Goal: Use online tool/utility: Utilize a website feature to perform a specific function

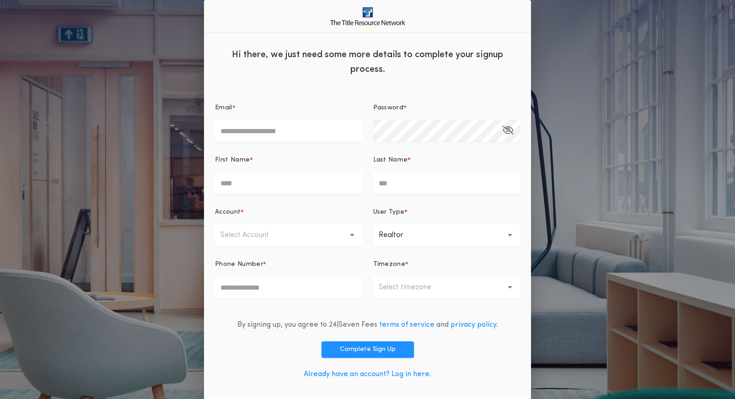
click at [251, 140] on input "Email *" at bounding box center [288, 131] width 147 height 22
type input "**********"
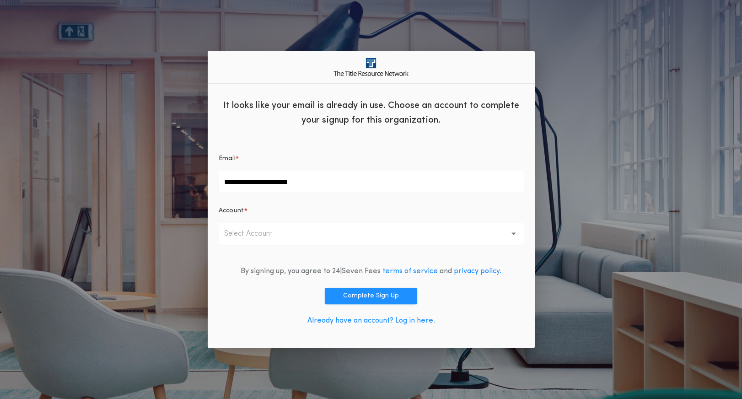
click at [263, 229] on button "Select Account" at bounding box center [371, 234] width 305 height 22
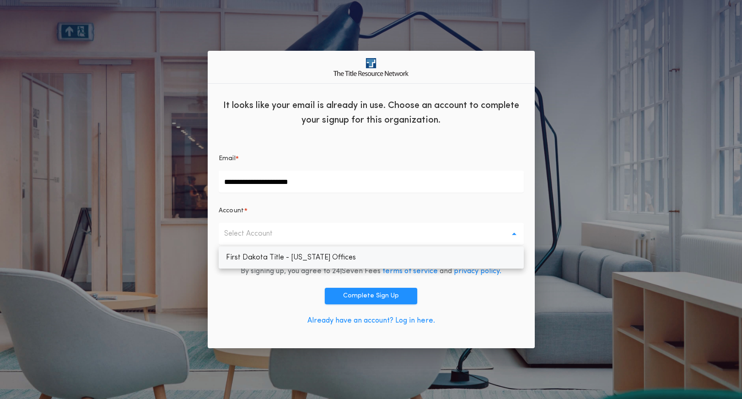
drag, startPoint x: 324, startPoint y: 256, endPoint x: 351, endPoint y: 247, distance: 28.4
click at [324, 256] on p "First Dakota Title - South Dakota Offices" at bounding box center [371, 258] width 305 height 22
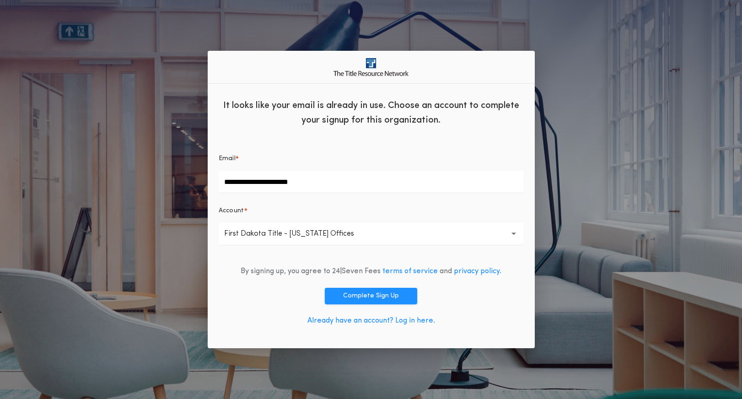
click at [397, 216] on div "Account *" at bounding box center [371, 214] width 305 height 16
click at [389, 299] on button "Complete Sign Up" at bounding box center [371, 296] width 92 height 16
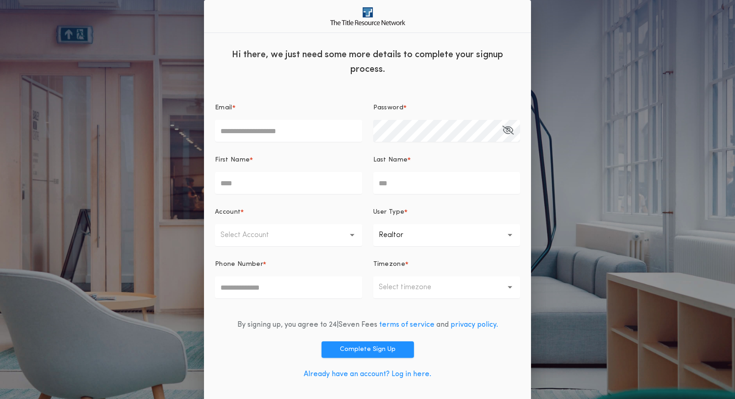
click at [410, 375] on link "Already have an account? Log in here." at bounding box center [368, 373] width 128 height 7
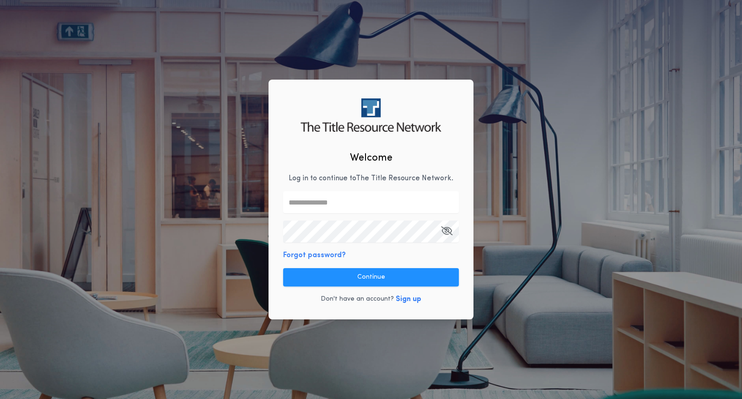
click at [350, 210] on input "text" at bounding box center [371, 202] width 176 height 22
type input "**********"
click at [403, 275] on button "Continue" at bounding box center [371, 277] width 176 height 18
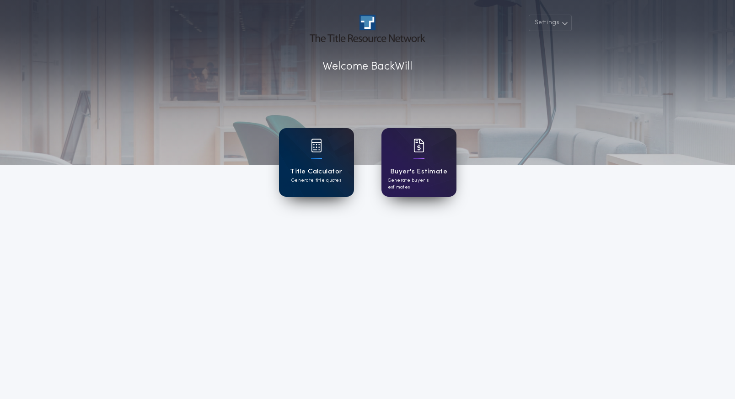
click at [332, 168] on h1 "Title Calculator" at bounding box center [316, 171] width 52 height 11
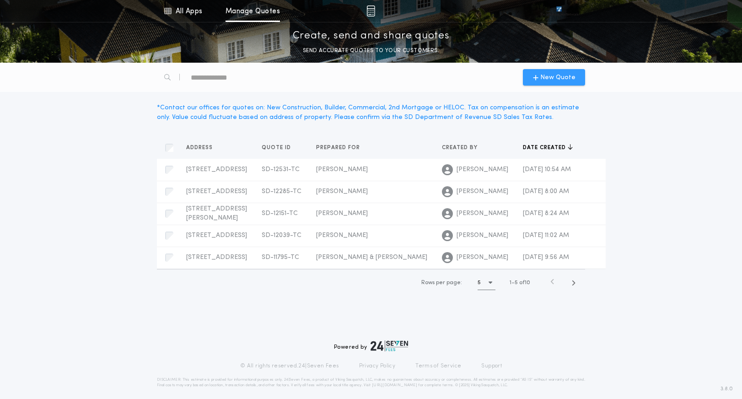
click at [548, 75] on span "New Quote" at bounding box center [557, 78] width 35 height 10
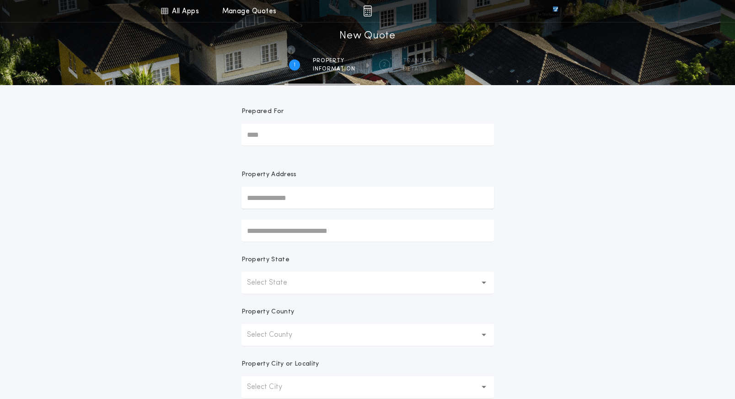
click at [336, 139] on input "Prepared For" at bounding box center [367, 134] width 252 height 22
type input "*"
type input "**********"
click at [292, 234] on input "text" at bounding box center [367, 231] width 252 height 22
click at [426, 259] on div "Property State" at bounding box center [367, 263] width 252 height 16
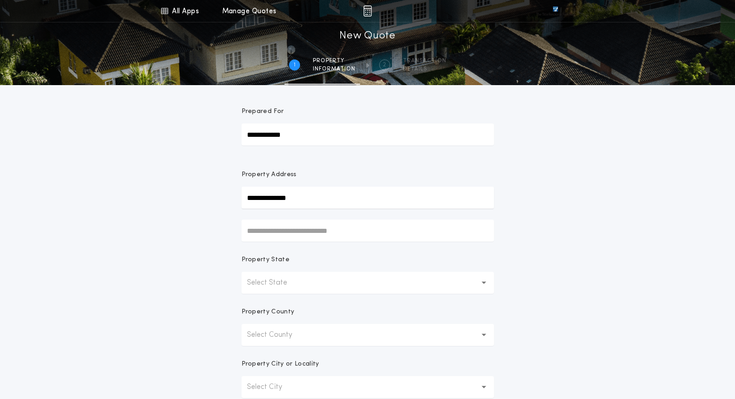
click at [377, 279] on button "Select State" at bounding box center [367, 283] width 252 height 22
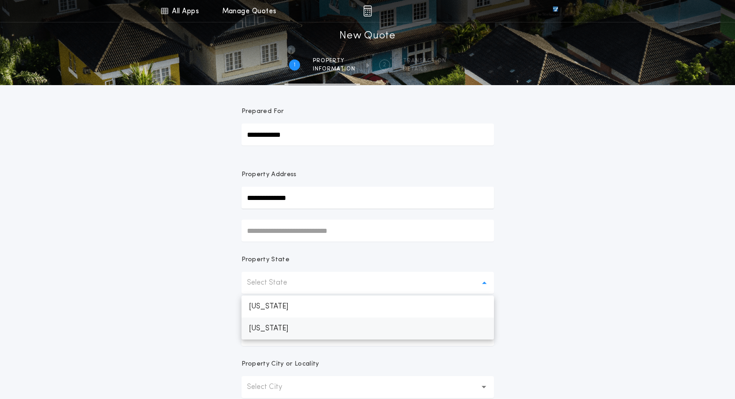
click at [331, 337] on p "[US_STATE]" at bounding box center [367, 328] width 252 height 22
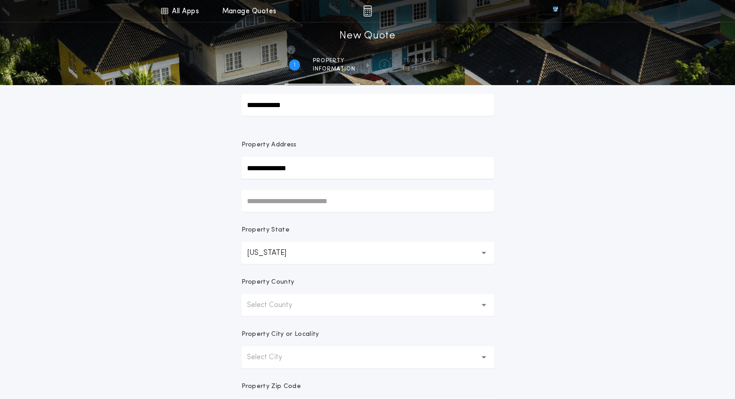
scroll to position [46, 0]
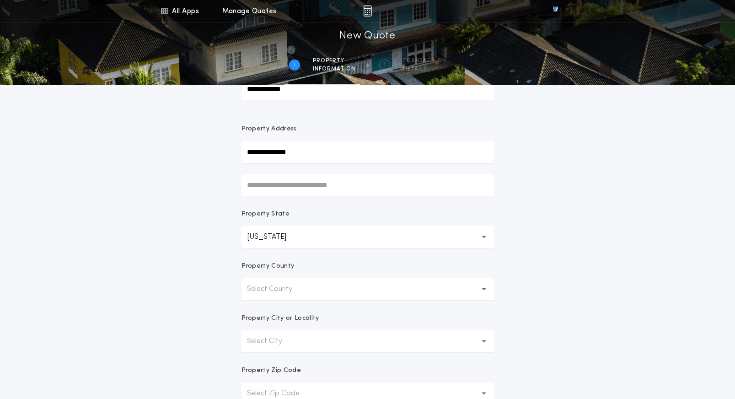
click at [333, 284] on button "Select County" at bounding box center [367, 289] width 252 height 22
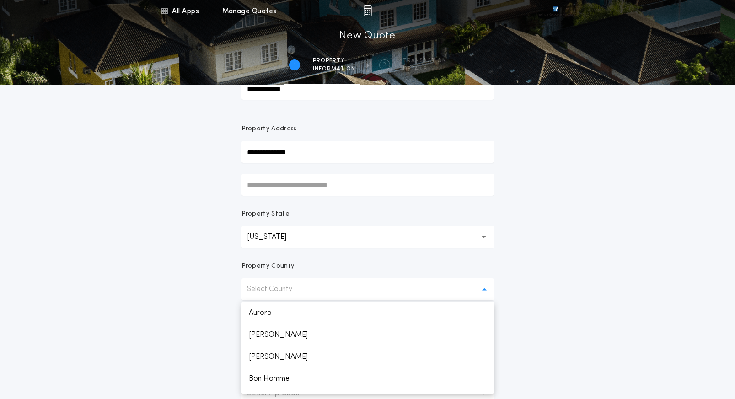
click at [336, 156] on input "**********" at bounding box center [367, 152] width 252 height 22
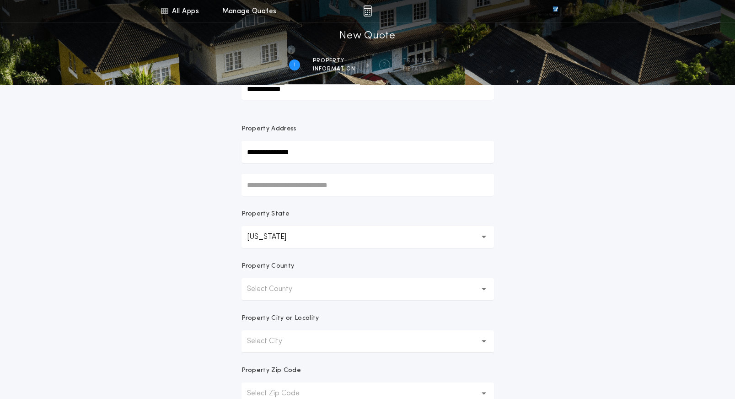
type input "**********"
click at [291, 288] on p "Select County" at bounding box center [277, 289] width 60 height 11
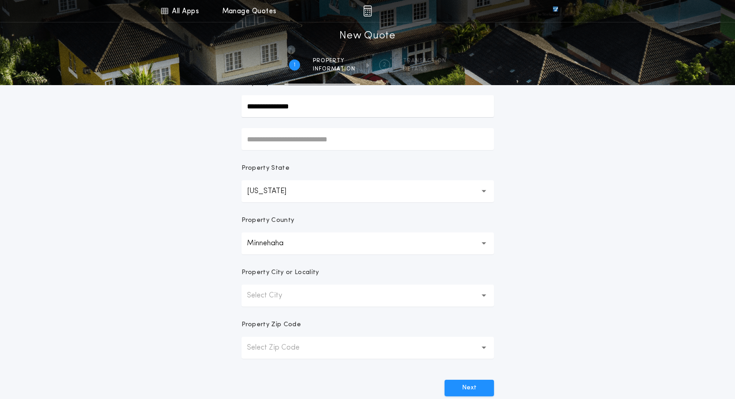
click at [290, 296] on p "Select City" at bounding box center [272, 295] width 50 height 11
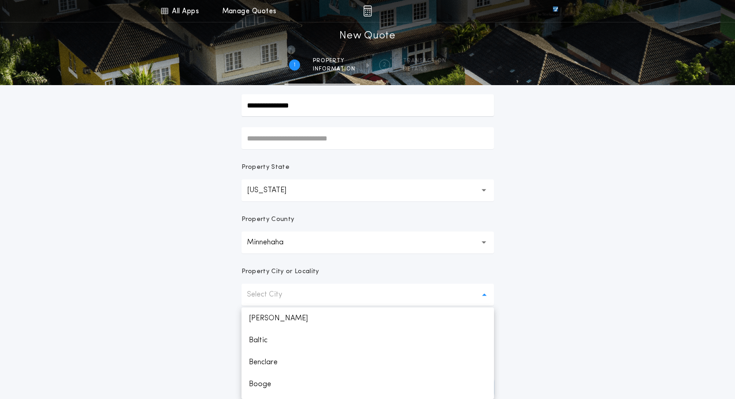
scroll to position [457, 0]
click at [287, 388] on p "[GEOGRAPHIC_DATA]" at bounding box center [367, 388] width 252 height 22
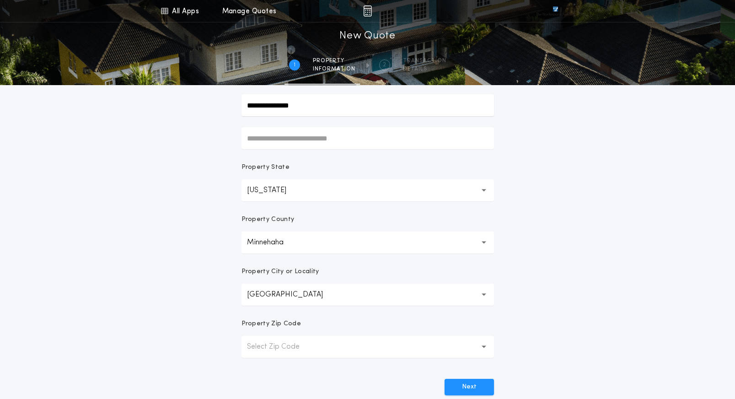
scroll to position [138, 0]
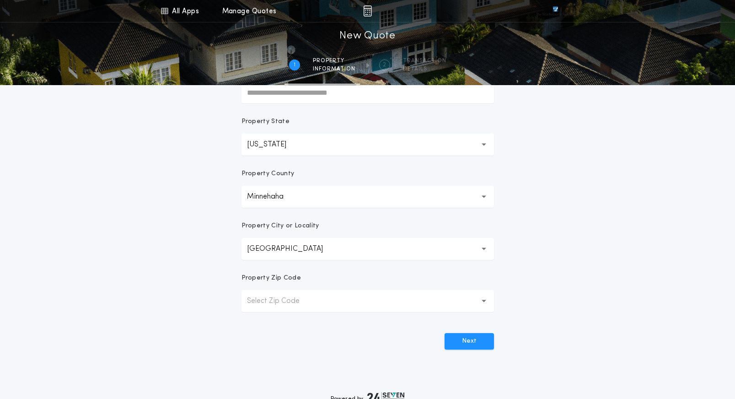
click at [296, 305] on p "Select Zip Code" at bounding box center [280, 300] width 67 height 11
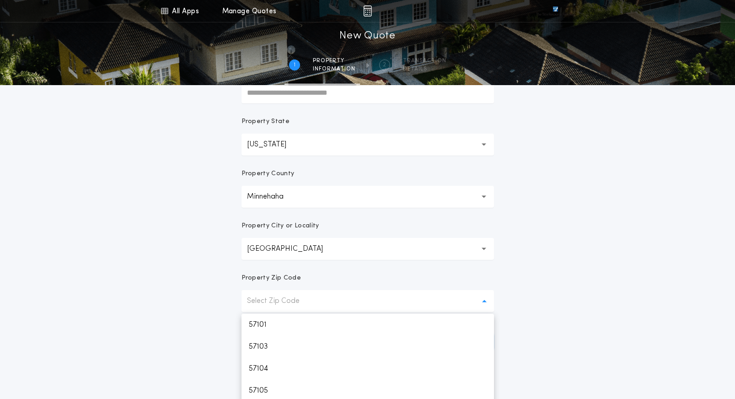
click at [293, 298] on p "Select Zip Code" at bounding box center [280, 300] width 67 height 11
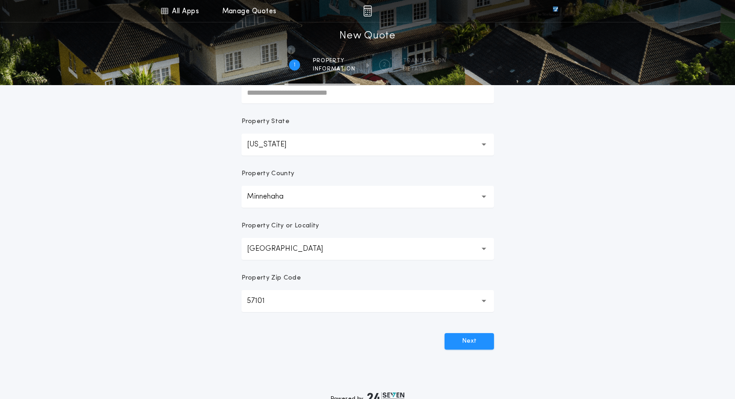
click at [577, 244] on div "**********" at bounding box center [367, 123] width 735 height 523
click at [465, 353] on div "**********" at bounding box center [368, 166] width 274 height 438
click at [465, 346] on button "Next" at bounding box center [469, 341] width 49 height 16
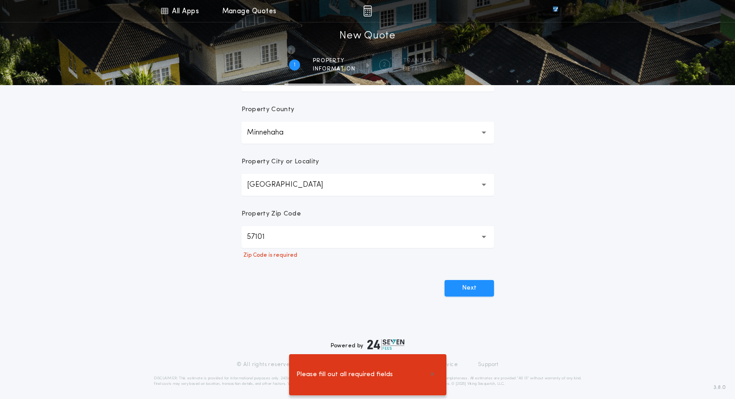
scroll to position [208, 0]
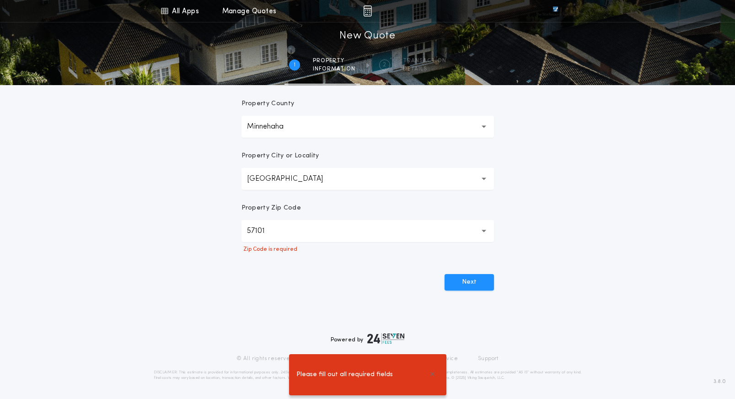
click at [345, 229] on button "57101" at bounding box center [367, 231] width 252 height 22
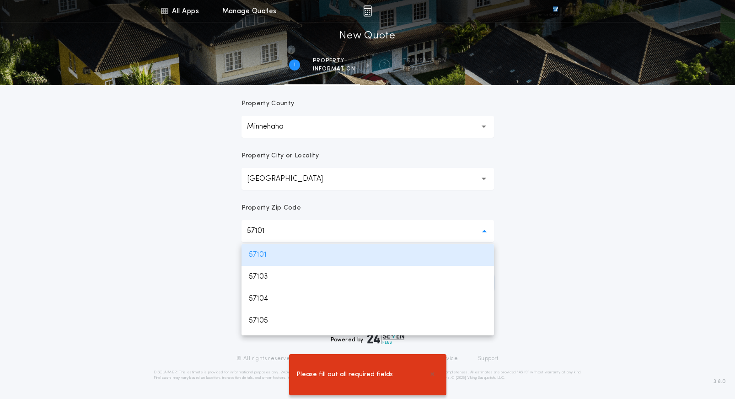
click at [349, 226] on button "57101" at bounding box center [367, 231] width 252 height 22
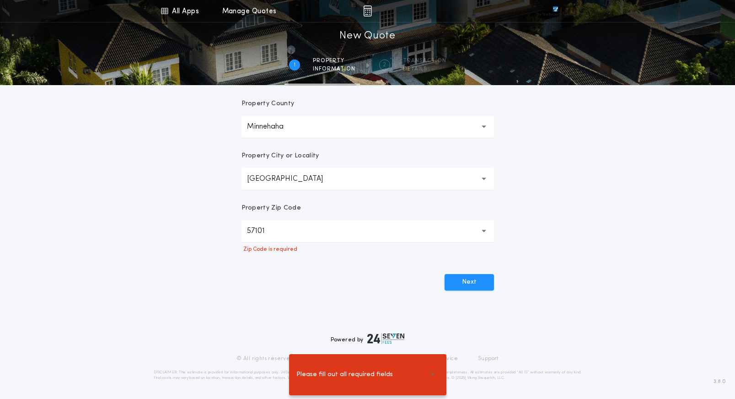
click at [349, 226] on button "57101" at bounding box center [367, 231] width 252 height 22
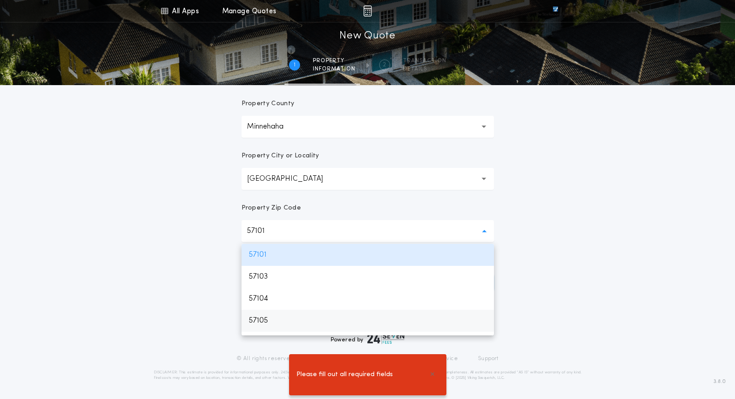
click at [340, 226] on button "57101" at bounding box center [367, 231] width 252 height 22
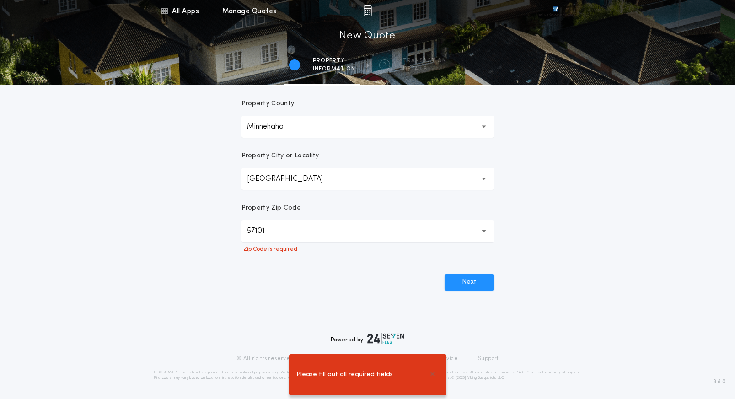
click at [272, 231] on p "57101" at bounding box center [263, 230] width 32 height 11
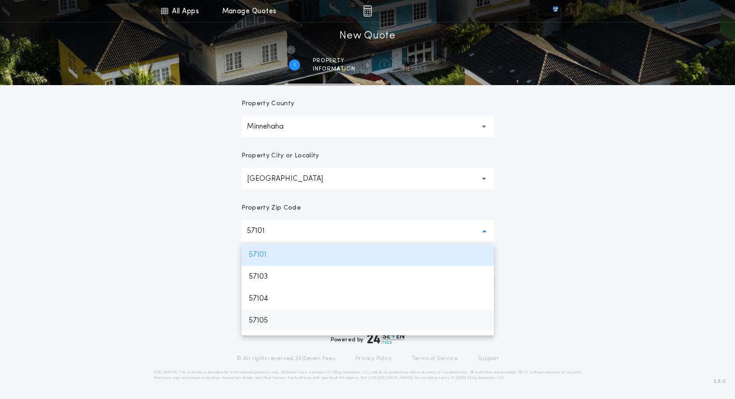
click at [280, 321] on p "57105" at bounding box center [367, 321] width 252 height 22
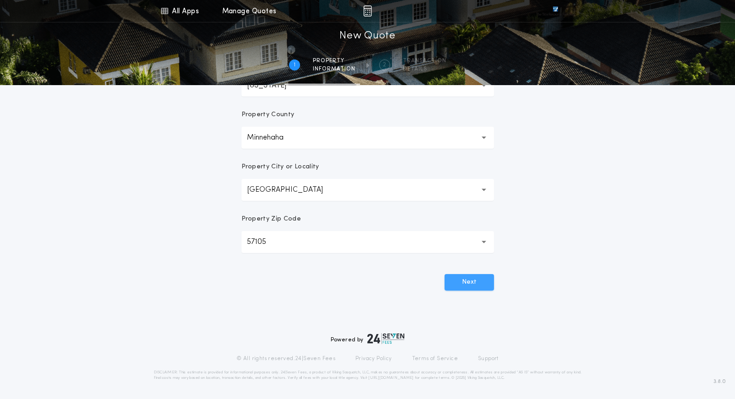
click at [471, 283] on button "Next" at bounding box center [469, 282] width 49 height 16
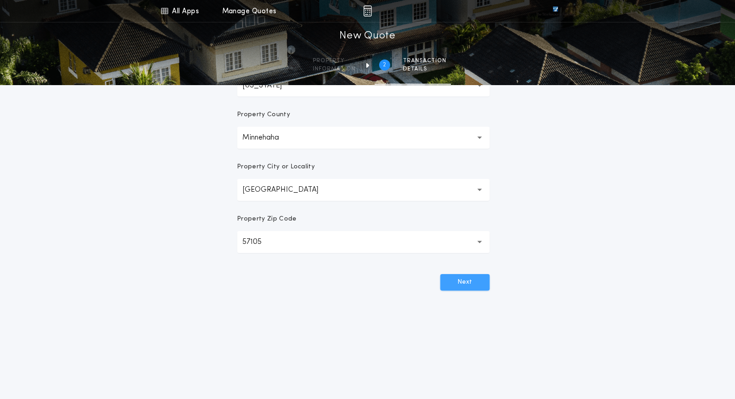
scroll to position [0, 0]
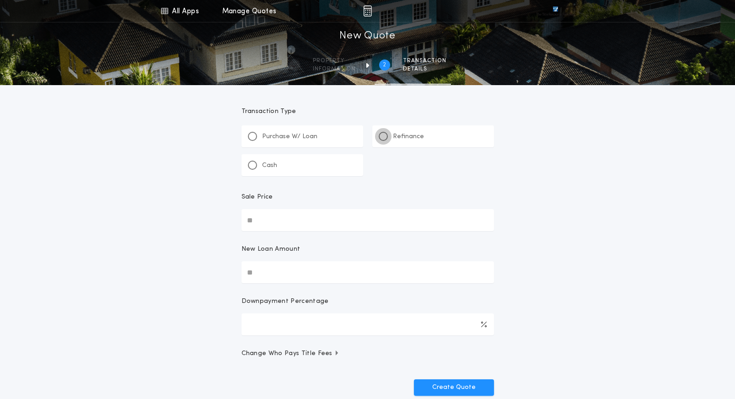
click at [386, 135] on div at bounding box center [383, 136] width 9 height 9
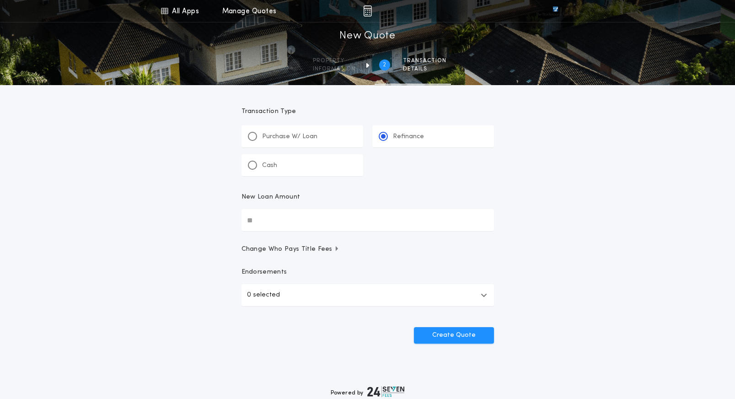
click at [332, 213] on input "New Loan Amount" at bounding box center [367, 220] width 252 height 22
type input "********"
click at [507, 188] on div "All Apps Title Calculator Buyer's Estimate Menu All Apps Manage Quotes 2 /2 New…" at bounding box center [367, 189] width 735 height 379
click at [466, 334] on button "Create Quote" at bounding box center [454, 335] width 80 height 16
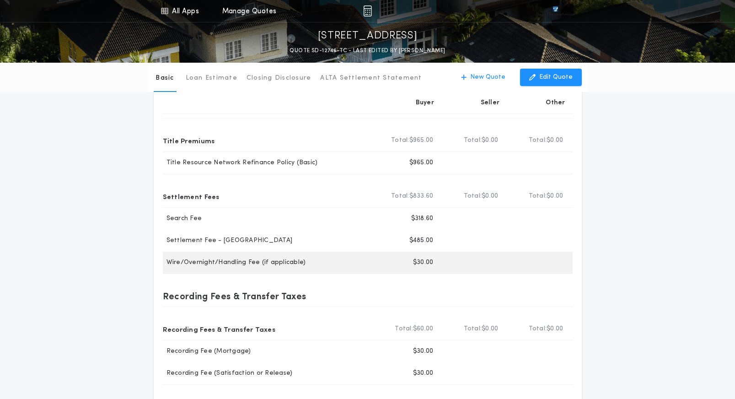
scroll to position [46, 0]
